Goal: Task Accomplishment & Management: Complete application form

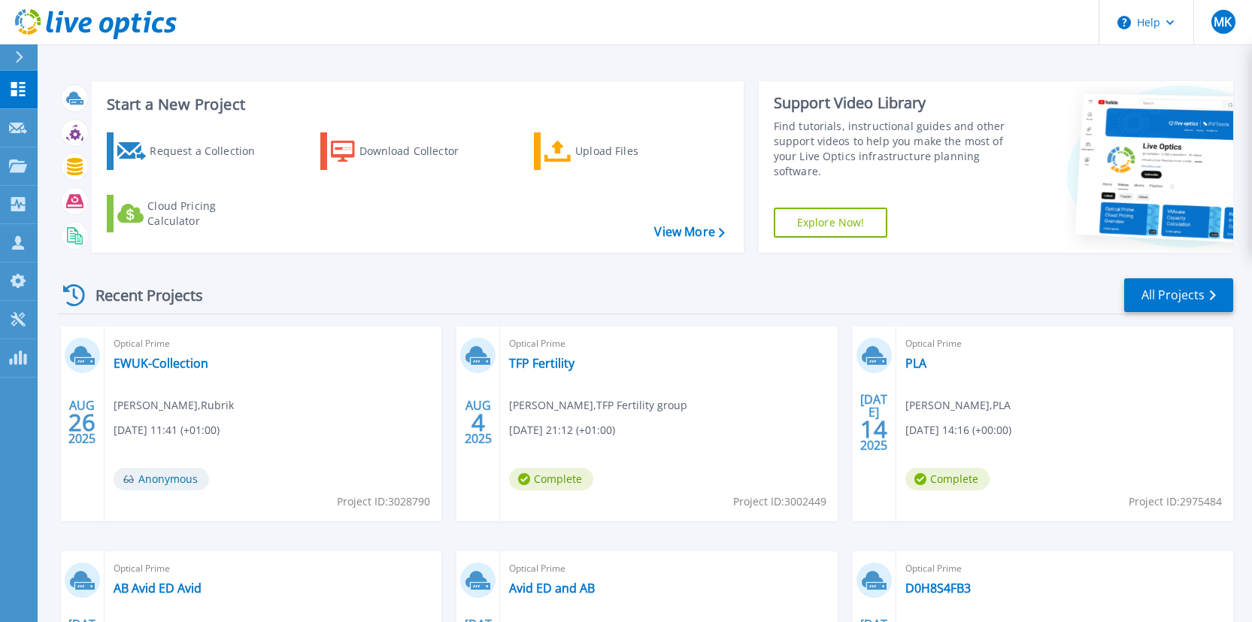
click at [513, 274] on div "Recent Projects All Projects AUG 26 2025 Optical Prime EWUK-Collection Andy Law…" at bounding box center [645, 526] width 1175 height 523
click at [163, 154] on div "Request a Collection" at bounding box center [210, 151] width 120 height 30
click at [350, 283] on div "Recent Projects All Projects" at bounding box center [645, 296] width 1175 height 38
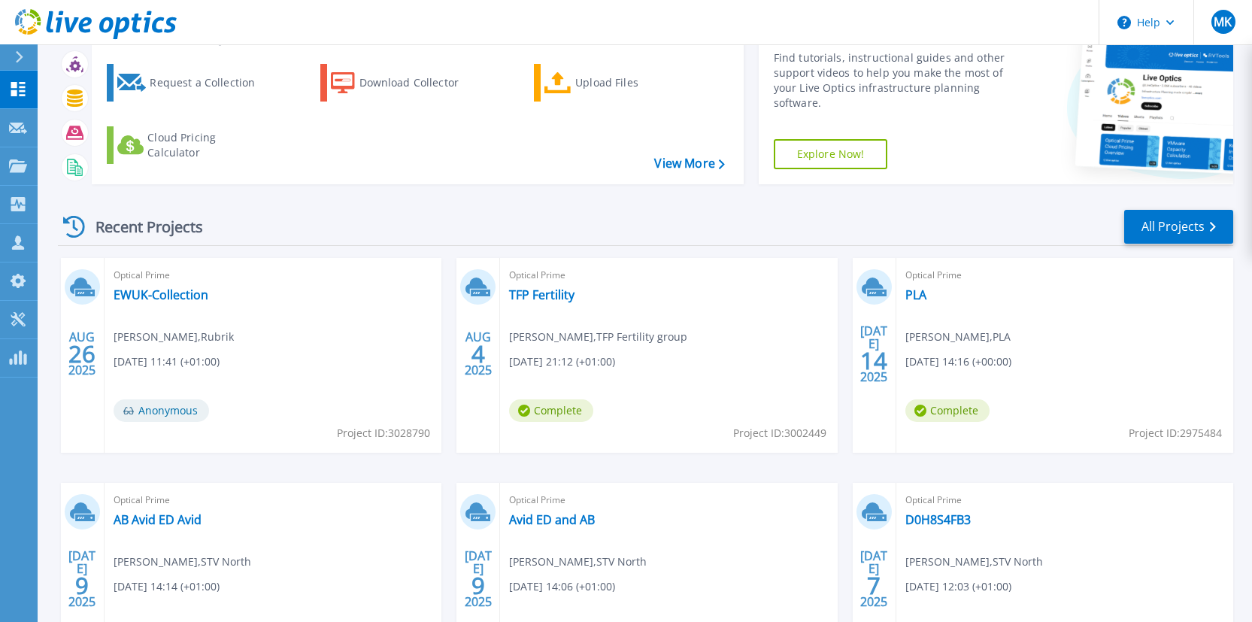
scroll to position [66, 0]
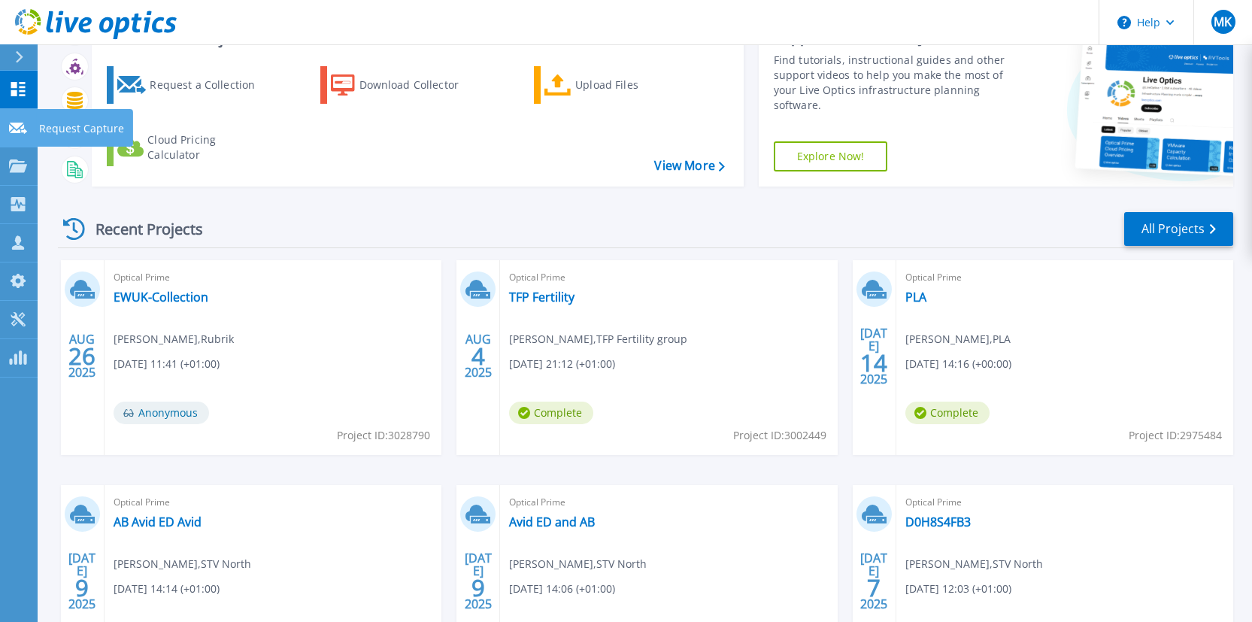
click at [60, 130] on p "Request Capture" at bounding box center [81, 128] width 85 height 39
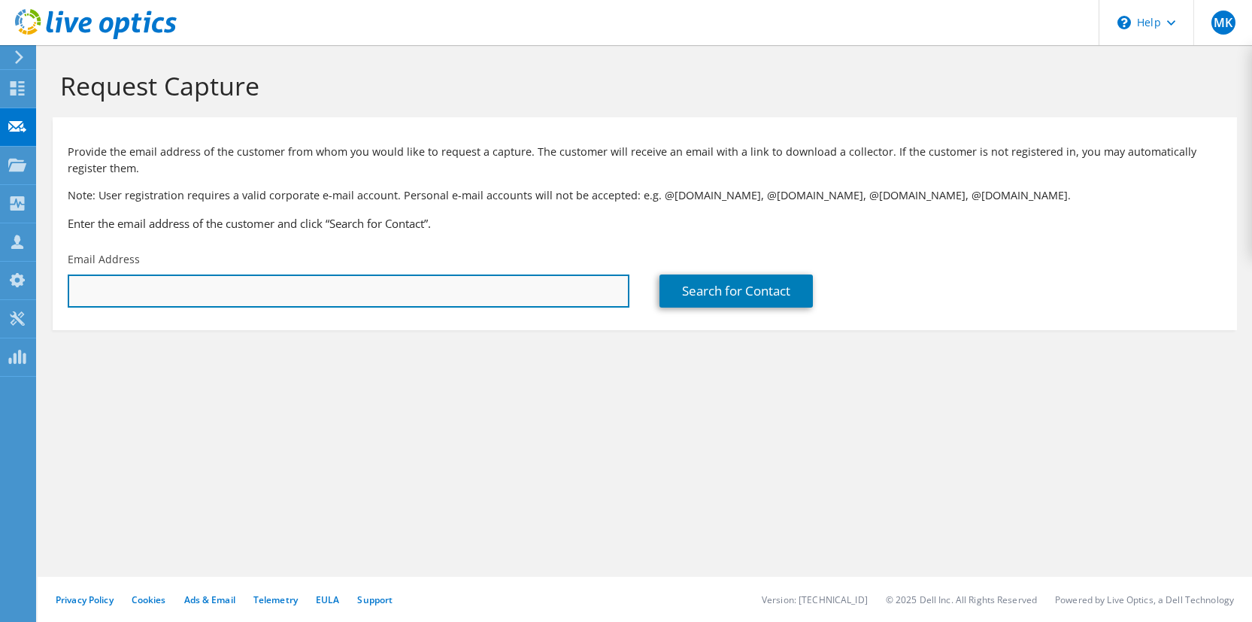
click at [229, 294] on input "text" at bounding box center [348, 290] width 561 height 33
type input "[PERSON_NAME][EMAIL_ADDRESS][DOMAIN_NAME]"
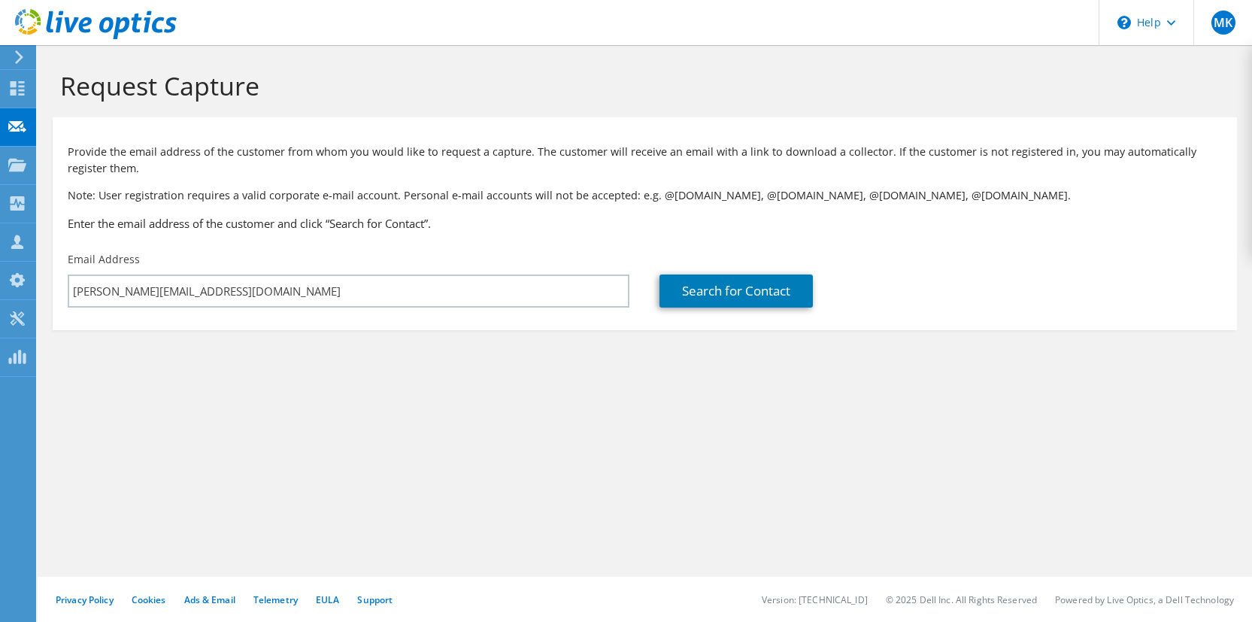
click at [286, 334] on section "Request Capture Provide the email address of the customer from whom you would l…" at bounding box center [645, 225] width 1214 height 360
click at [292, 362] on section "Request Capture Provide the email address of the customer from whom you would l…" at bounding box center [645, 225] width 1214 height 360
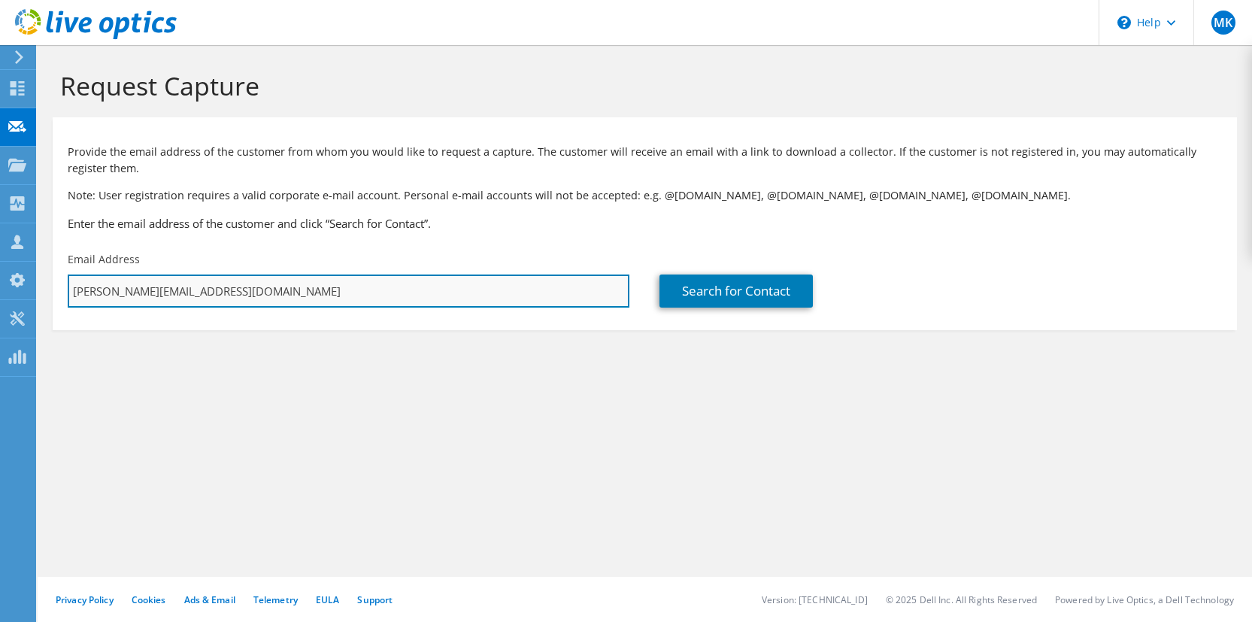
click at [285, 290] on input "[PERSON_NAME][EMAIL_ADDRESS][DOMAIN_NAME]" at bounding box center [348, 290] width 561 height 33
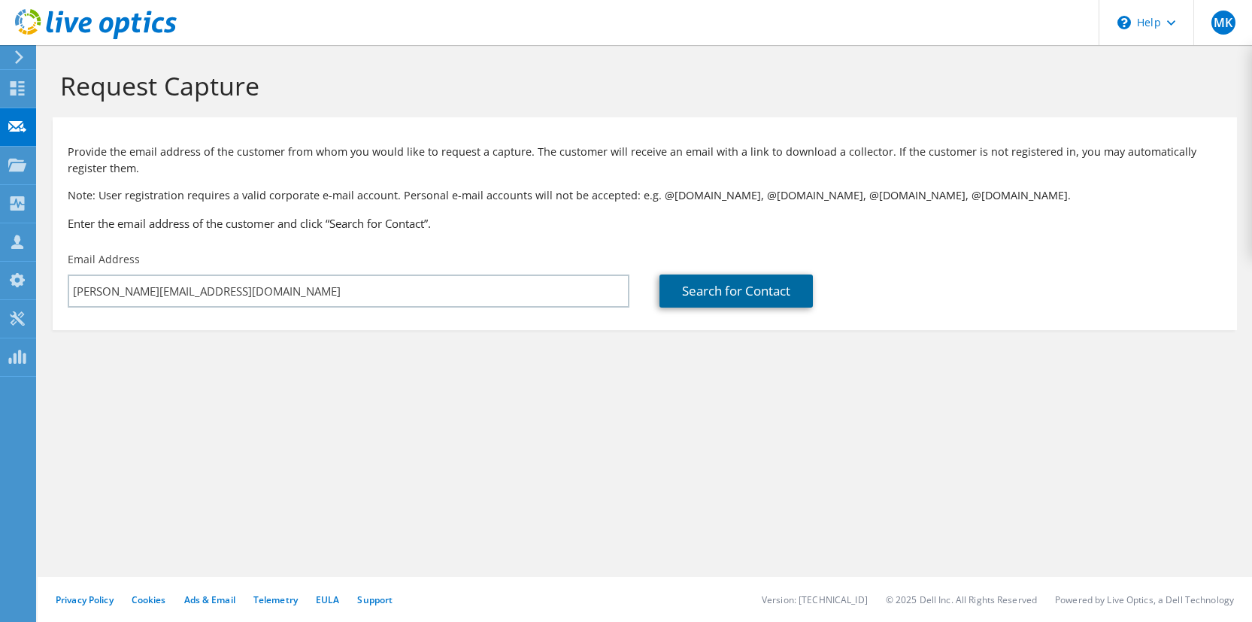
click at [698, 301] on link "Search for Contact" at bounding box center [735, 290] width 153 height 33
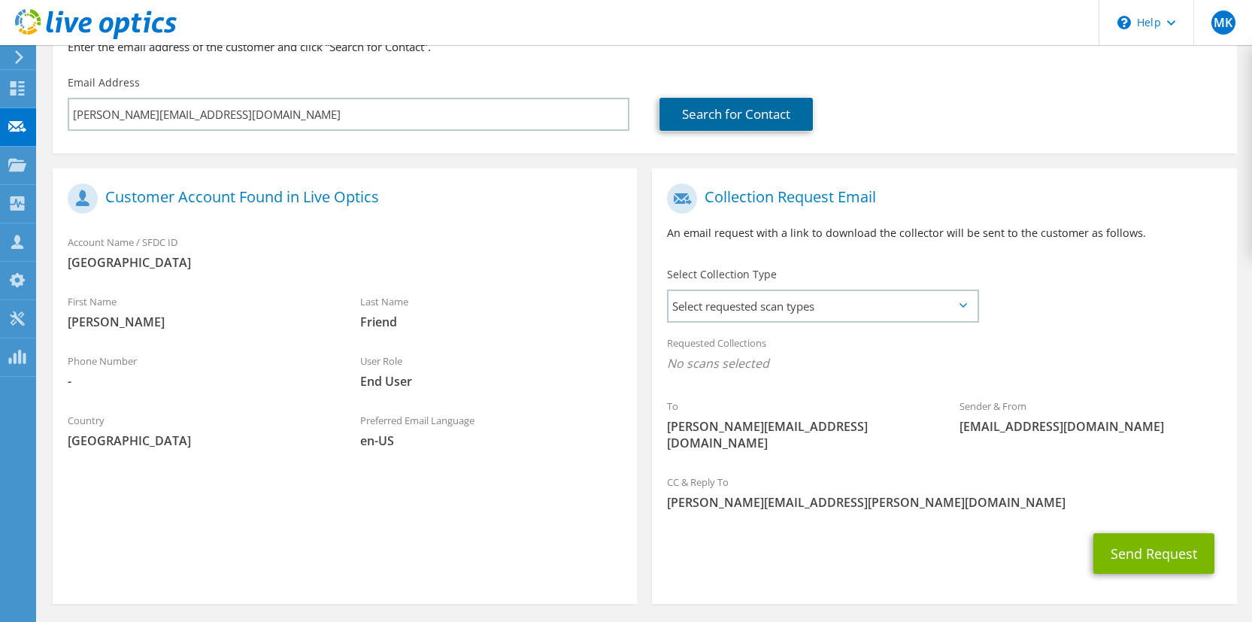
scroll to position [217, 0]
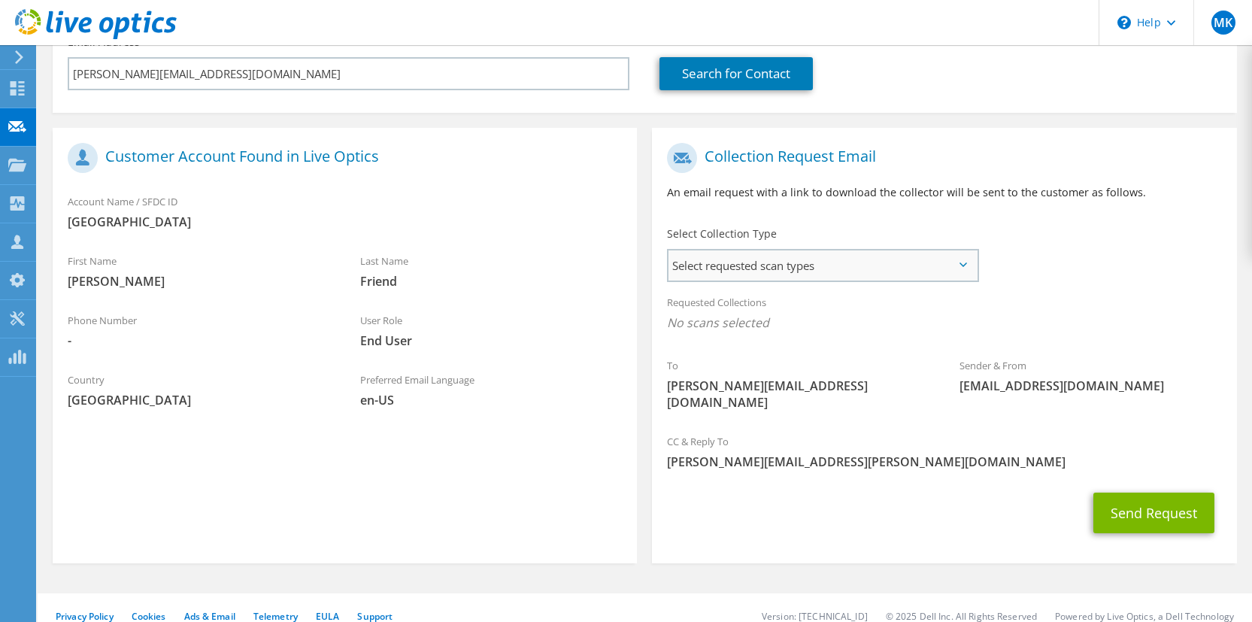
click at [775, 269] on span "Select requested scan types" at bounding box center [821, 265] width 307 height 30
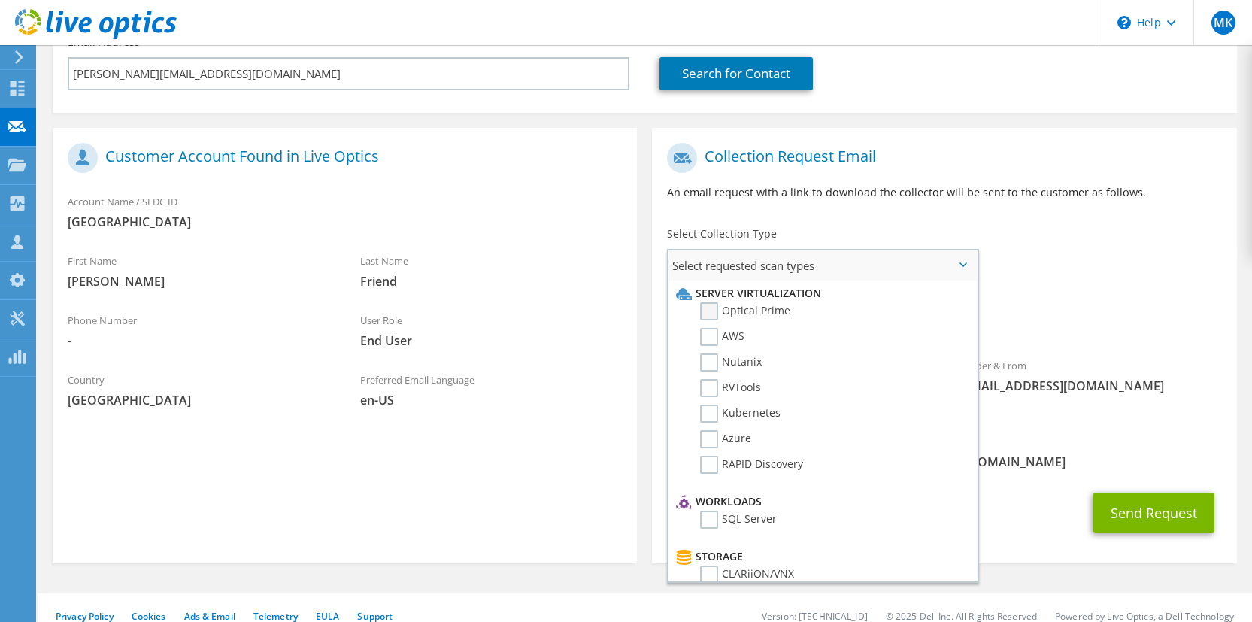
click at [721, 315] on label "Optical Prime" at bounding box center [745, 311] width 90 height 18
click at [0, 0] on input "Optical Prime" at bounding box center [0, 0] width 0 height 0
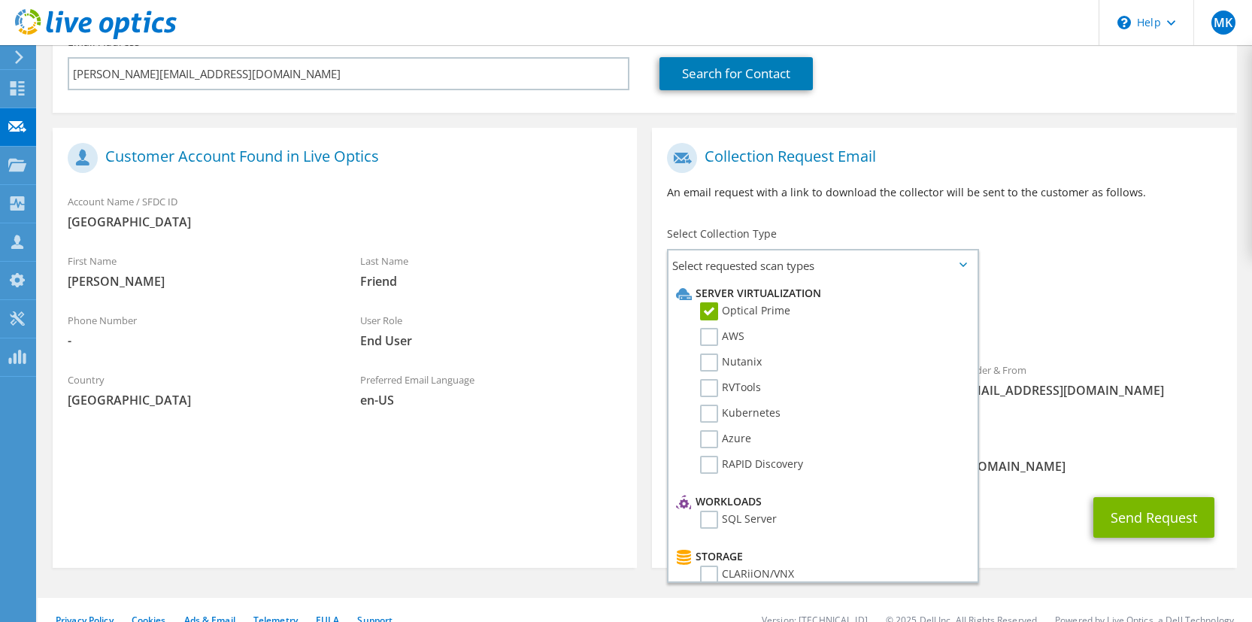
click at [547, 383] on div "Preferred Email Language en-[GEOGRAPHIC_DATA]" at bounding box center [491, 390] width 292 height 52
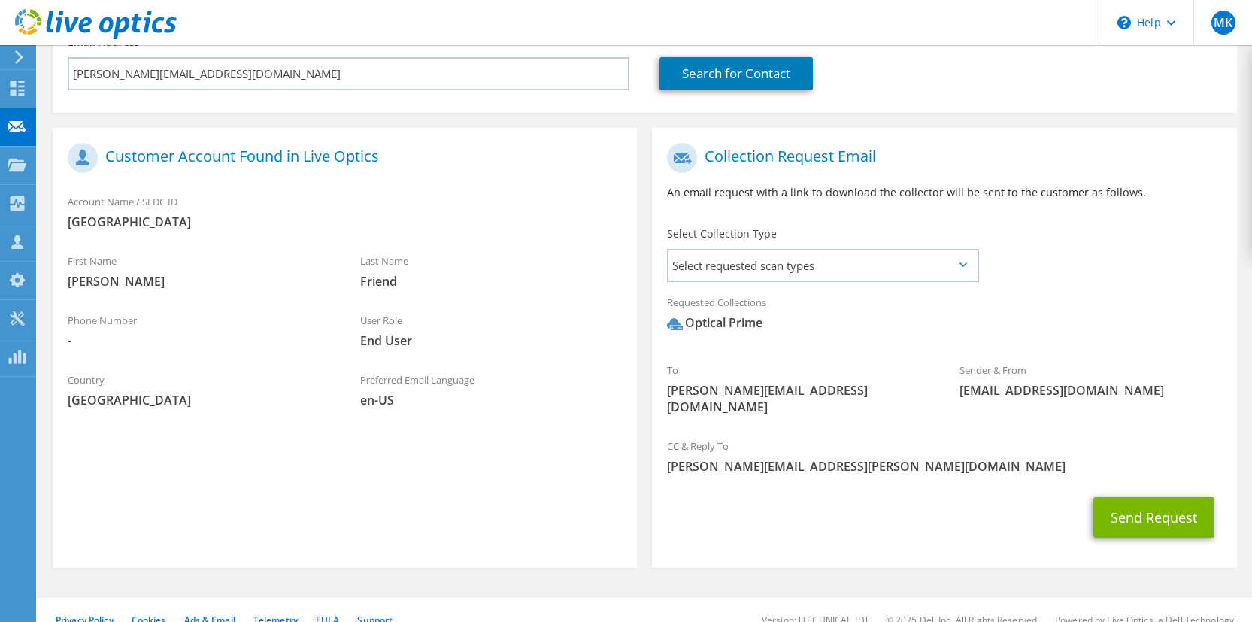
scroll to position [0, 0]
